Goal: Transaction & Acquisition: Download file/media

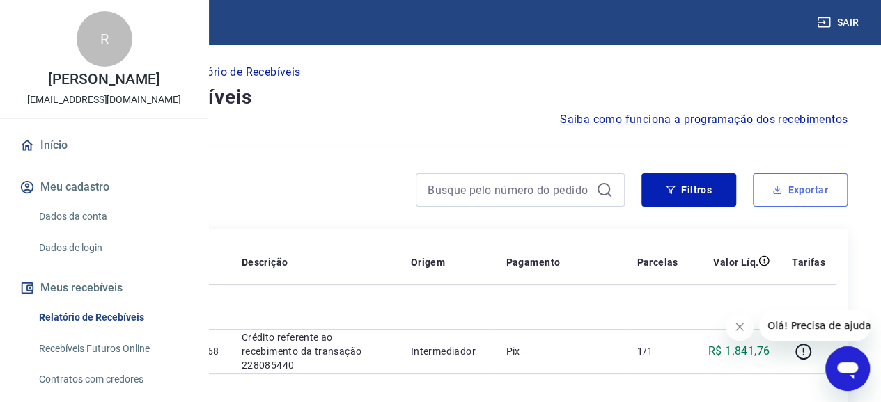
click at [791, 182] on button "Exportar" at bounding box center [800, 189] width 95 height 33
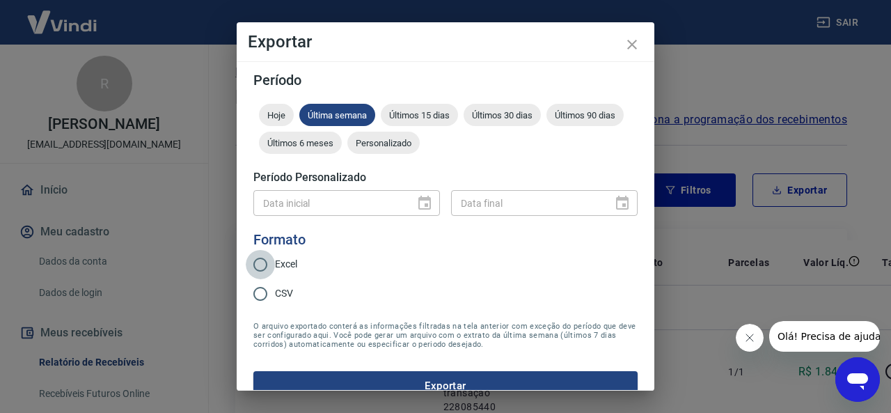
click at [269, 263] on input "Excel" at bounding box center [260, 264] width 29 height 29
radio input "true"
click at [423, 114] on span "Últimos 15 dias" at bounding box center [419, 115] width 77 height 10
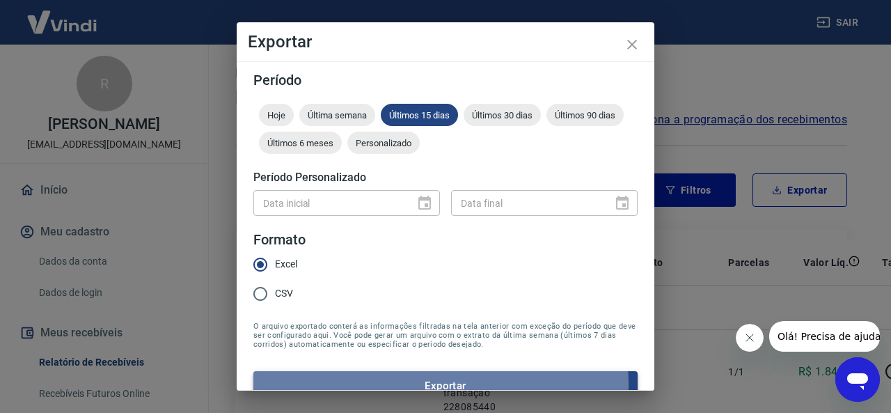
click at [439, 384] on button "Exportar" at bounding box center [445, 385] width 384 height 29
